Goal: Information Seeking & Learning: Learn about a topic

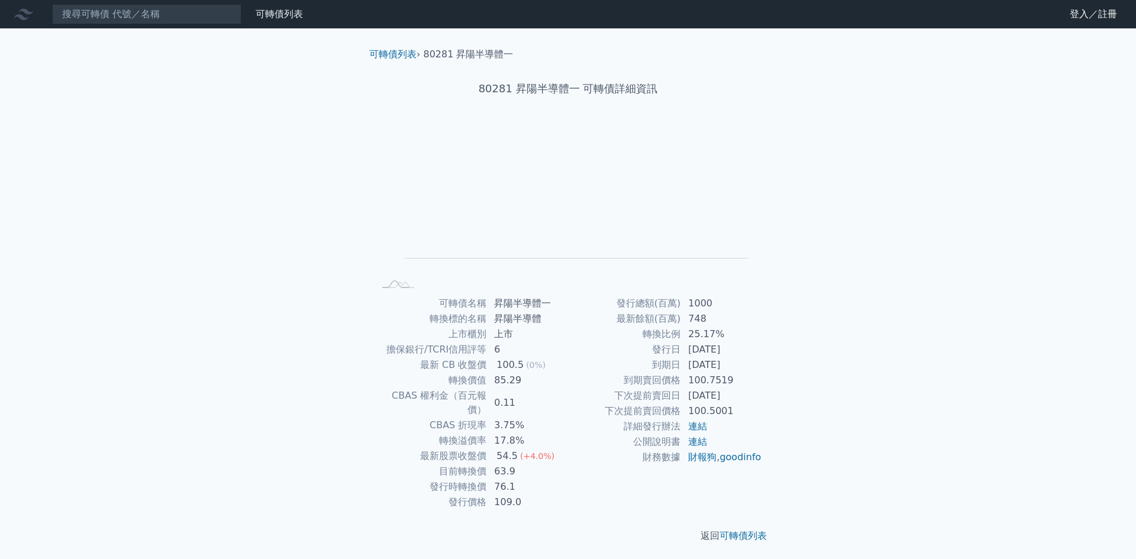
click at [849, 252] on div "可轉債列表 財務數據 可轉債列表 財務數據 登入／註冊 登入／註冊 可轉債列表 › 80281 昇陽半導體一 80281 昇陽半導體一 可轉債詳細資訊 Zoo…" at bounding box center [568, 281] width 1136 height 562
click at [853, 299] on div "可轉債列表 財務數據 可轉債列表 財務數據 登入／註冊 登入／註冊 可轉債列表 › 30061 晶豪科一 30061 晶豪科一 可轉債詳細資訊 Zoom Ou…" at bounding box center [568, 281] width 1136 height 562
click at [865, 204] on div "可轉債列表 財務數據 可轉債列表 財務數據 登入／註冊 登入／註冊 可轉債列表 › 61894 豐藝四 61894 豐藝四 可轉債詳細資訊 Zoom Out …" at bounding box center [568, 281] width 1136 height 562
drag, startPoint x: 226, startPoint y: 488, endPoint x: 271, endPoint y: 476, distance: 46.4
click at [227, 488] on div "可轉債列表 財務數據 可轉債列表 財務數據 登入／註冊 登入／註冊 可轉債列表 › 33055 昇貿五 33055 昇貿五 可轉債詳細資訊 Zoom Out …" at bounding box center [568, 281] width 1136 height 562
